Goal: Ask a question

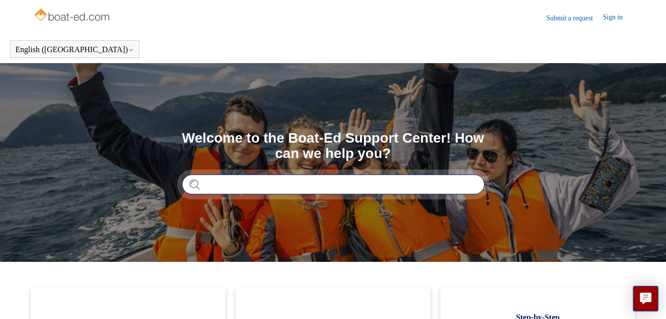
click at [251, 187] on input "Search" at bounding box center [333, 184] width 303 height 20
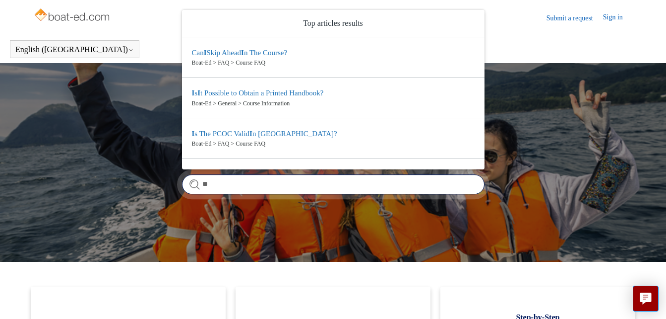
type input "*"
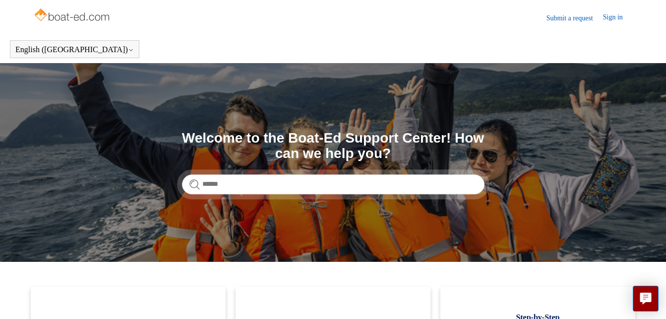
click at [582, 18] on link "Submit a request" at bounding box center [575, 18] width 57 height 10
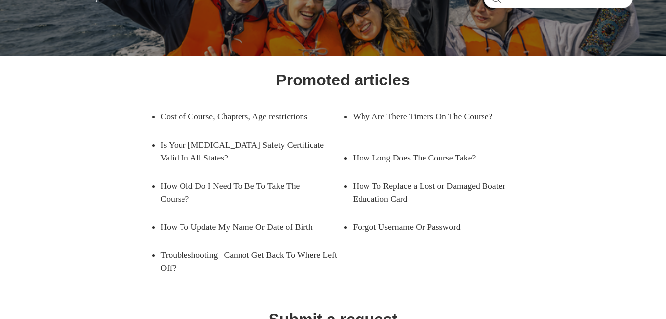
scroll to position [149, 0]
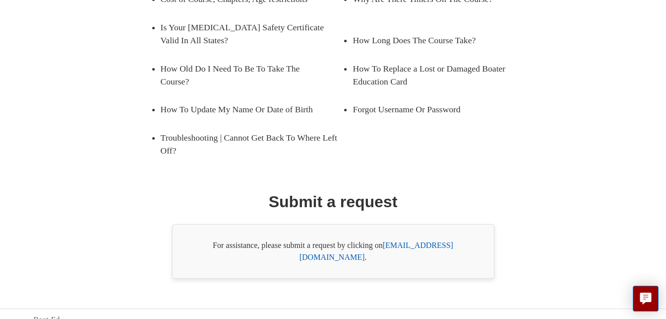
click at [423, 249] on link "[EMAIL_ADDRESS][DOMAIN_NAME]" at bounding box center [377, 251] width 154 height 20
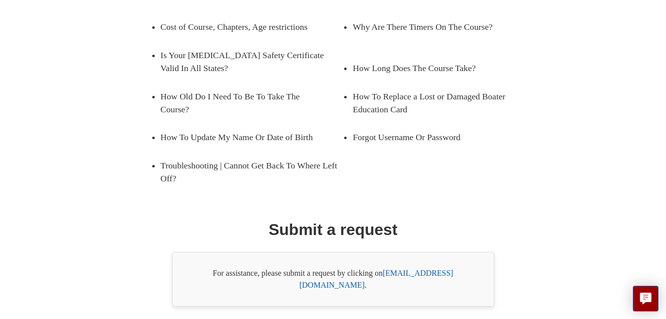
click at [424, 268] on link "[EMAIL_ADDRESS][DOMAIN_NAME]" at bounding box center [377, 278] width 154 height 20
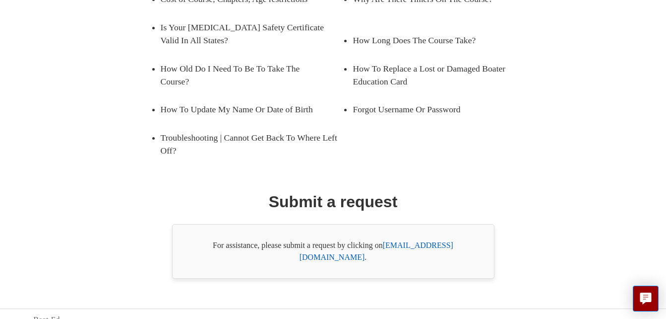
click at [559, 127] on div "Promoted articles Cost of Course, Chapters, Age restrictions Why Are There Time…" at bounding box center [334, 114] width 540 height 327
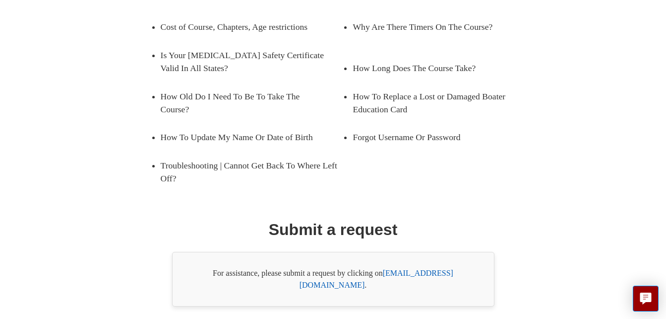
click at [419, 268] on link "[EMAIL_ADDRESS][DOMAIN_NAME]" at bounding box center [377, 278] width 154 height 20
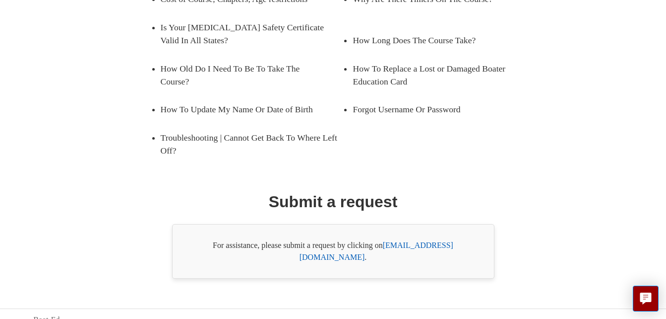
click at [445, 249] on link "[EMAIL_ADDRESS][DOMAIN_NAME]" at bounding box center [377, 251] width 154 height 20
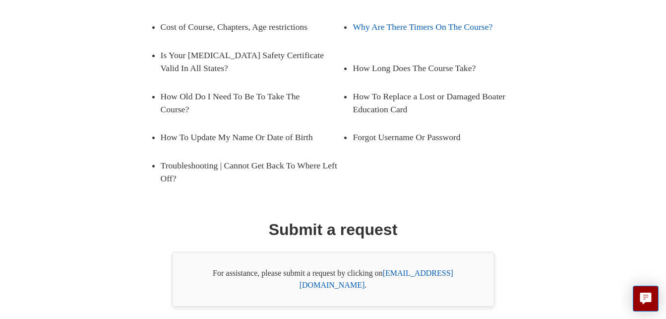
scroll to position [216, 0]
